Goal: Find specific page/section: Find specific page/section

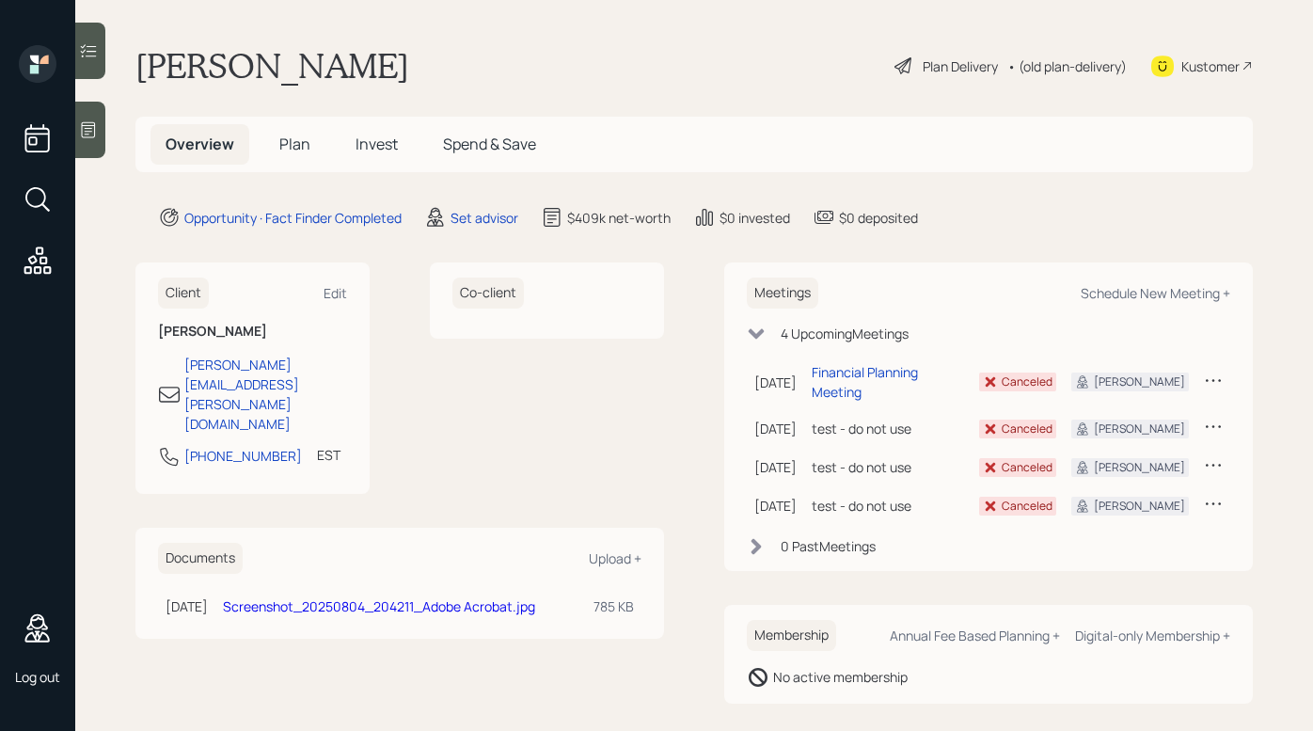
click at [42, 194] on icon at bounding box center [38, 199] width 34 height 34
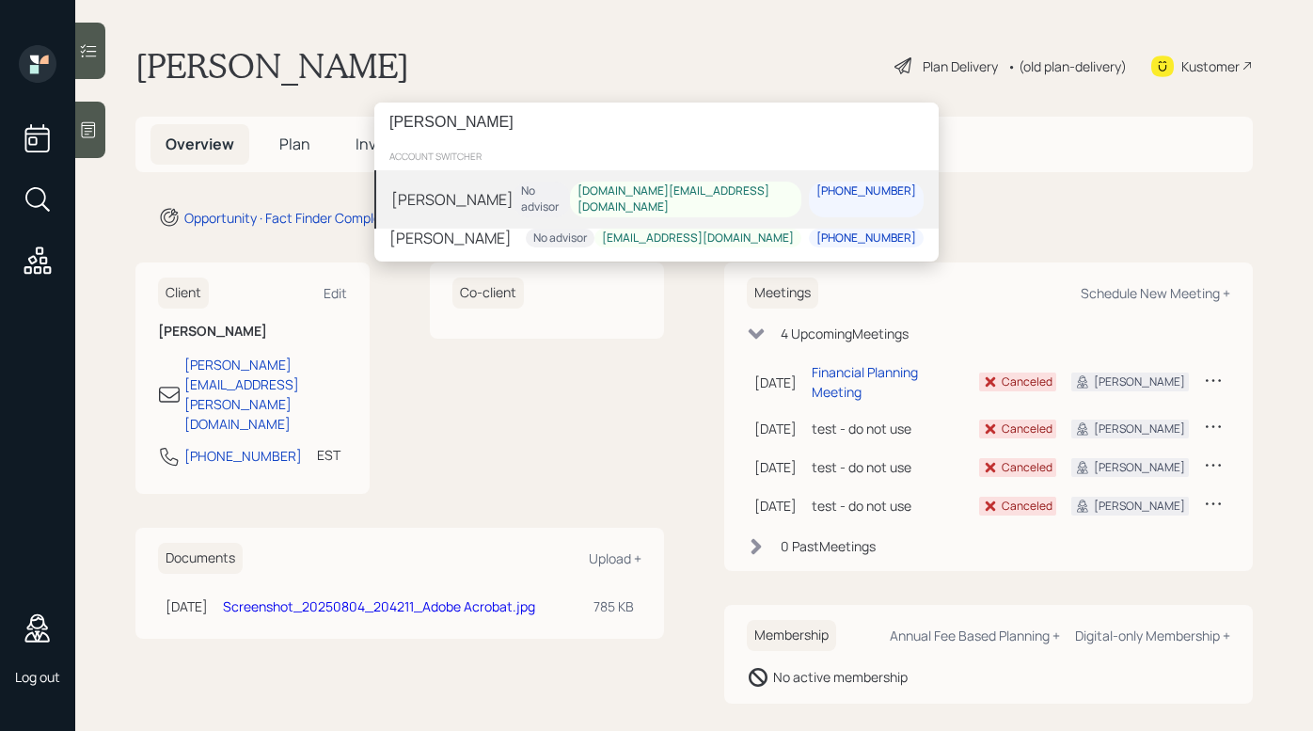
type input "george gibson"
click at [736, 188] on div "gjgibson1961.gg@gmail.com" at bounding box center [686, 199] width 216 height 32
